Goal: Transaction & Acquisition: Purchase product/service

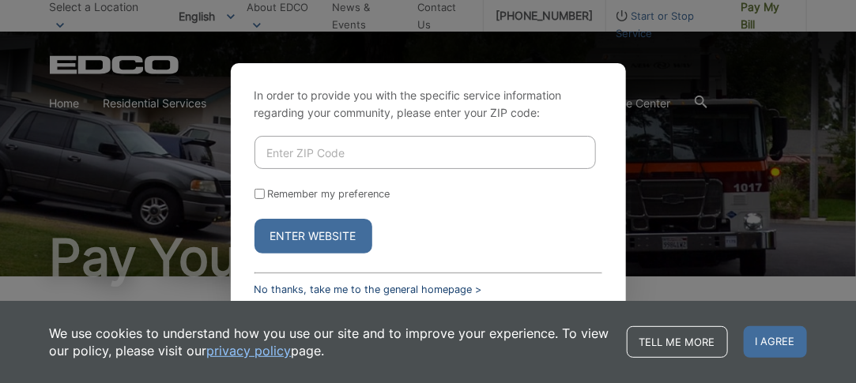
click at [288, 287] on link "No thanks, take me to the general homepage >" at bounding box center [368, 290] width 228 height 12
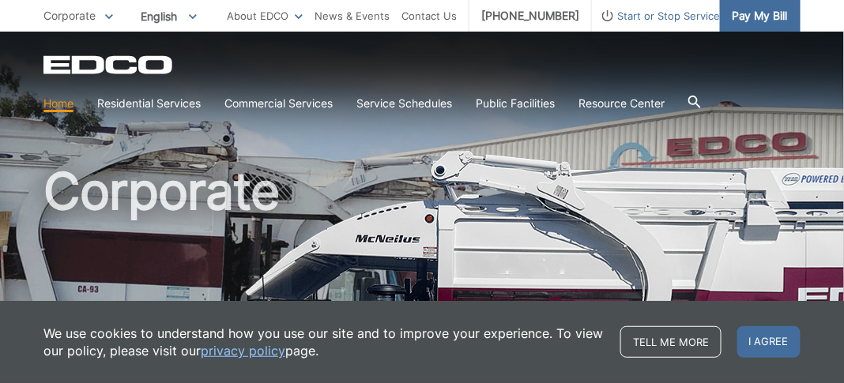
click at [744, 15] on span "Pay My Bill" at bounding box center [759, 15] width 56 height 17
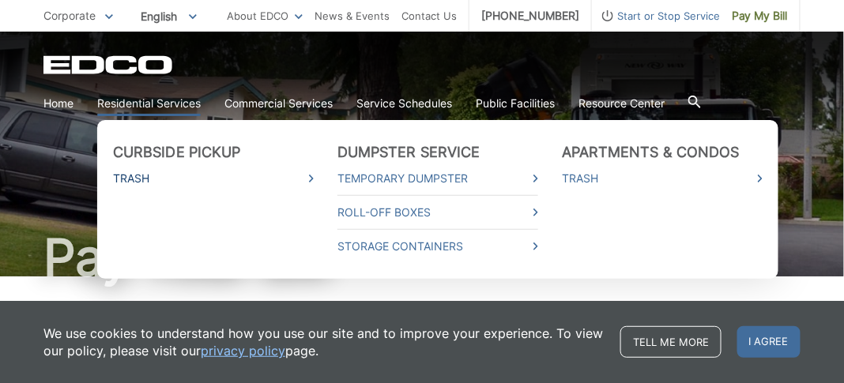
click at [140, 177] on link "Trash" at bounding box center [213, 178] width 201 height 17
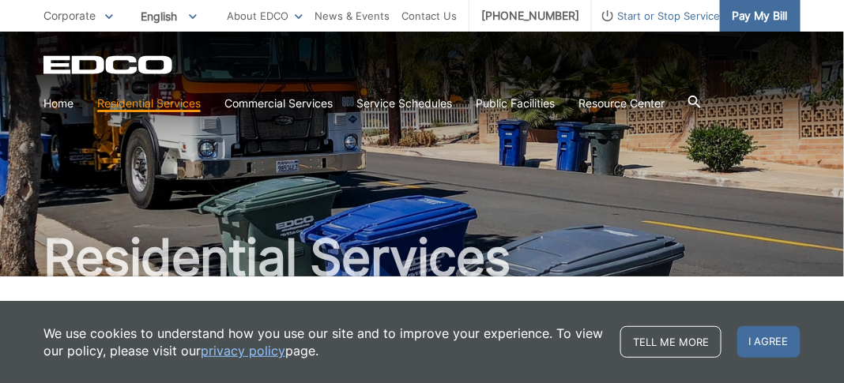
click at [752, 9] on span "Pay My Bill" at bounding box center [759, 15] width 56 height 17
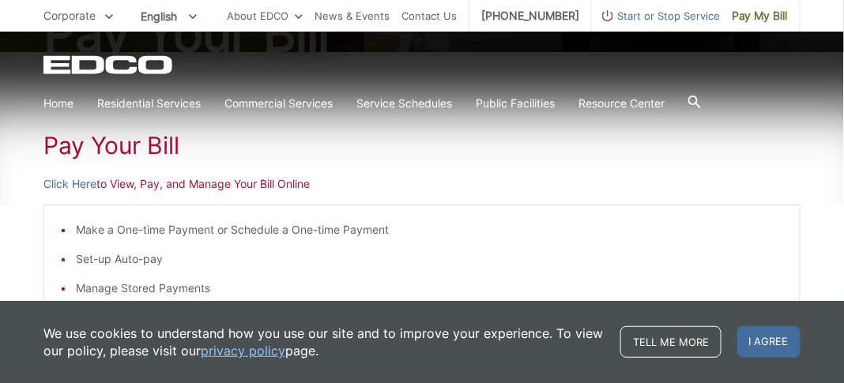
scroll to position [223, 0]
click at [81, 184] on link "Click Here" at bounding box center [69, 185] width 53 height 17
